Goal: Entertainment & Leisure: Consume media (video, audio)

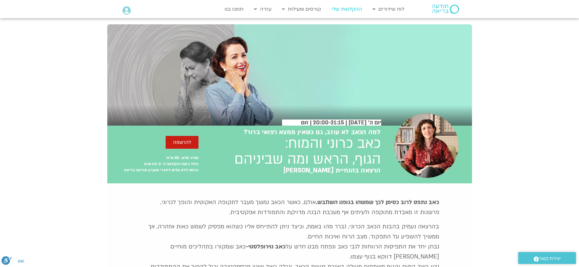
click at [342, 9] on link "ההקלטות שלי" at bounding box center [347, 9] width 36 height 12
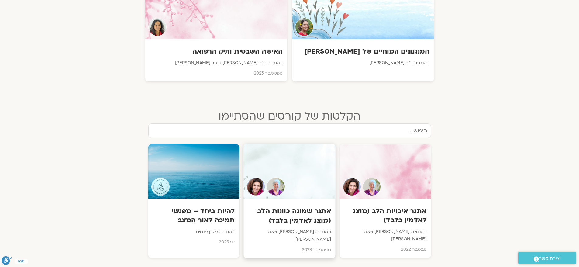
scroll to position [152, 0]
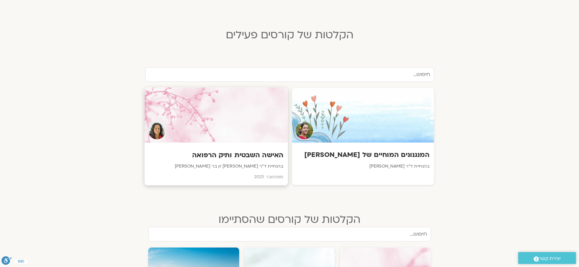
click at [245, 143] on div "האישה השבטית ותיק הרפואה בהנחיית ד״ר [PERSON_NAME] זן בר [PERSON_NAME] [DATE]" at bounding box center [215, 164] width 143 height 43
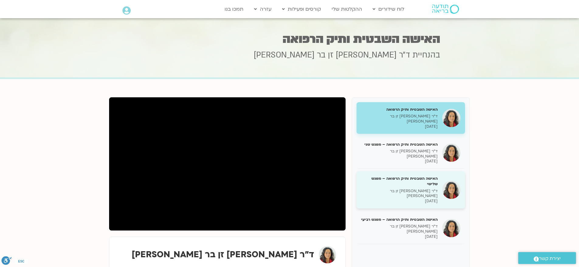
click at [423, 176] on div "האישה השבטית ותיק הרפואה – מפגש שלישי ד״ר צילה זן בר צור 21/09/2025" at bounding box center [399, 190] width 77 height 28
